Goal: Find specific page/section: Find specific page/section

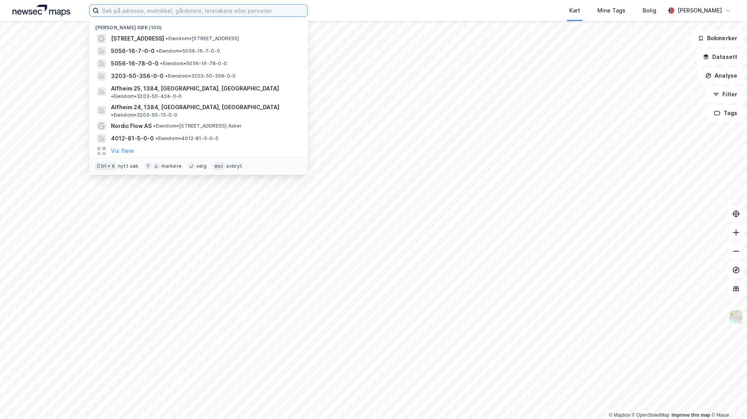
click at [206, 10] on input at bounding box center [203, 11] width 209 height 12
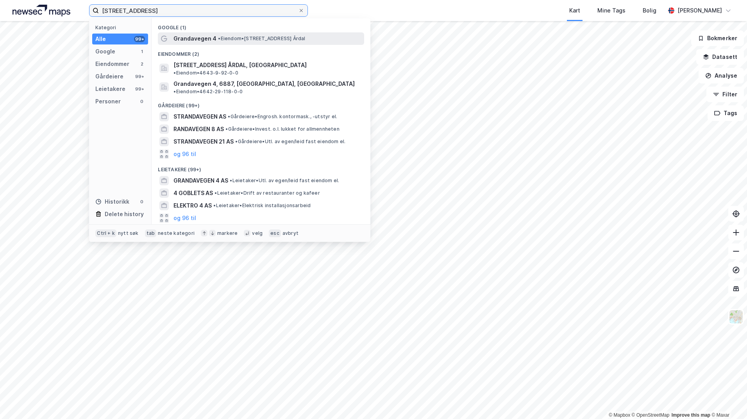
type input "[STREET_ADDRESS]"
click at [235, 37] on span "• Eiendom • [STREET_ADDRESS] Årdal" at bounding box center [261, 39] width 87 height 6
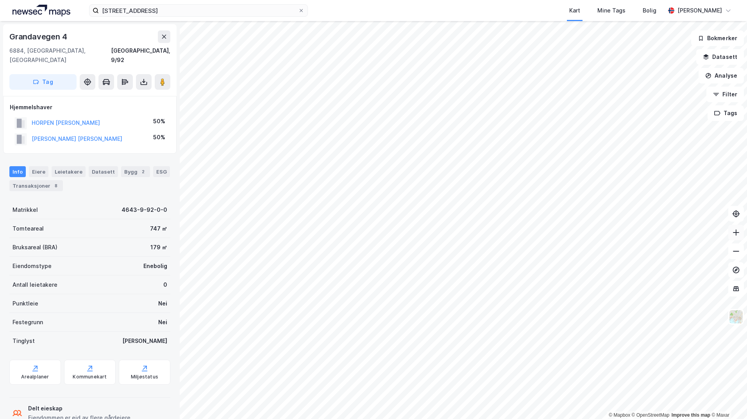
click at [735, 233] on icon at bounding box center [736, 232] width 6 height 1
click at [736, 316] on img at bounding box center [735, 317] width 15 height 15
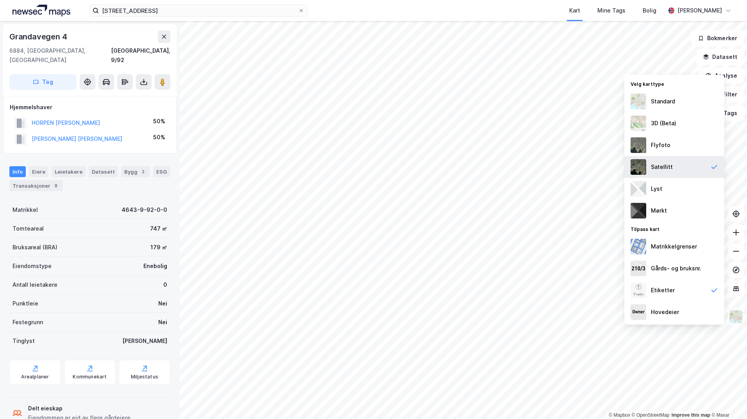
click at [660, 171] on div "Satellitt" at bounding box center [662, 166] width 22 height 9
click at [666, 104] on div "Standard" at bounding box center [663, 101] width 24 height 9
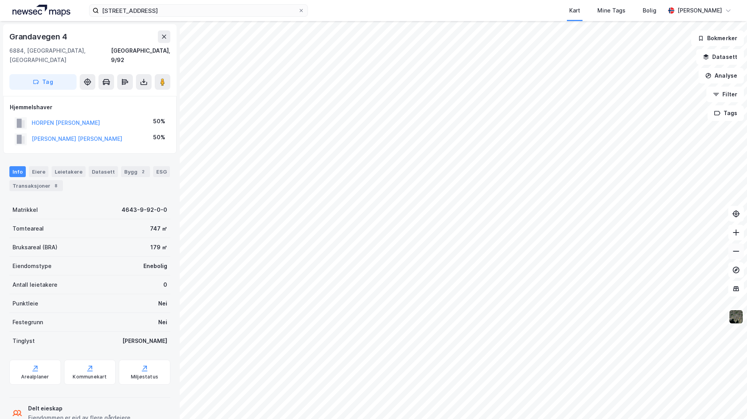
click at [735, 254] on icon at bounding box center [736, 252] width 8 height 8
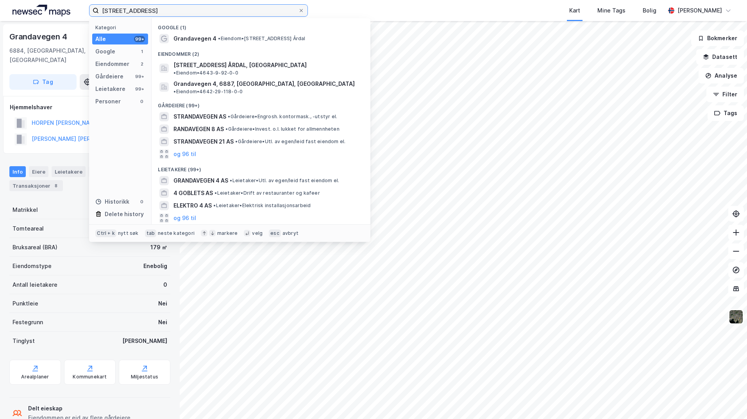
click at [150, 7] on input "[STREET_ADDRESS]" at bounding box center [198, 11] width 199 height 12
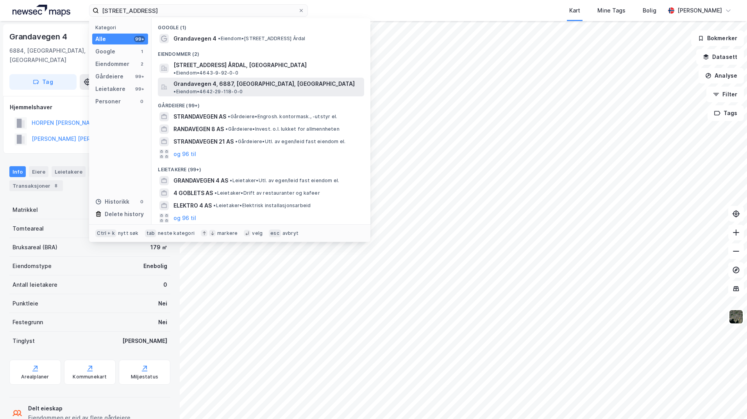
click at [230, 79] on span "Grandavegen 4, 6887, [GEOGRAPHIC_DATA], [GEOGRAPHIC_DATA]" at bounding box center [263, 83] width 181 height 9
